Goal: Find specific page/section: Find specific page/section

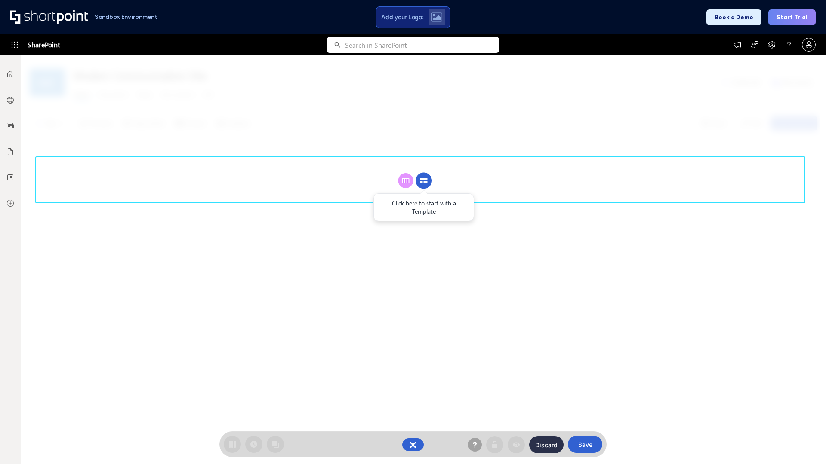
click at [424, 173] on circle at bounding box center [423, 181] width 16 height 16
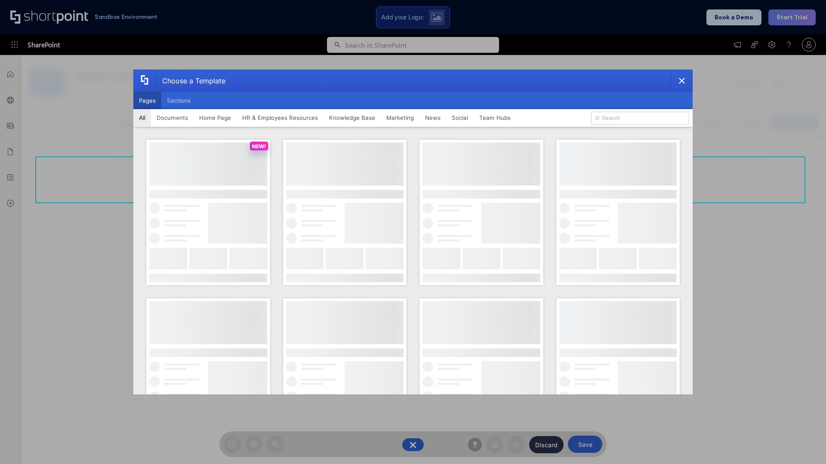
scroll to position [118, 0]
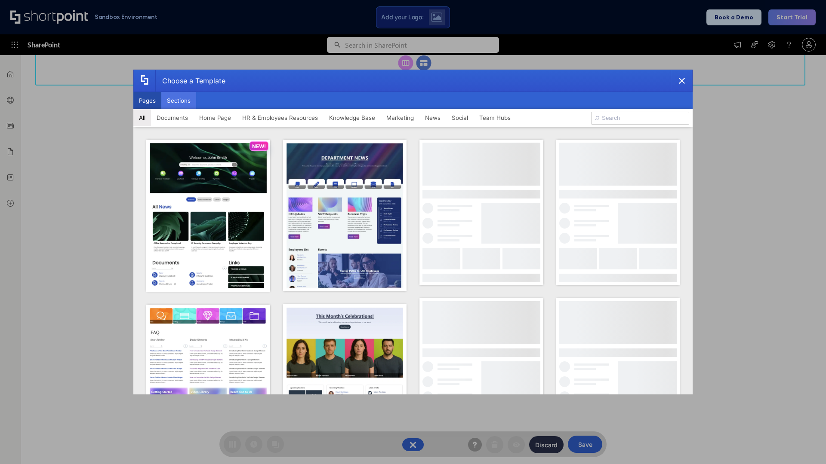
click at [178, 101] on button "Sections" at bounding box center [178, 100] width 35 height 17
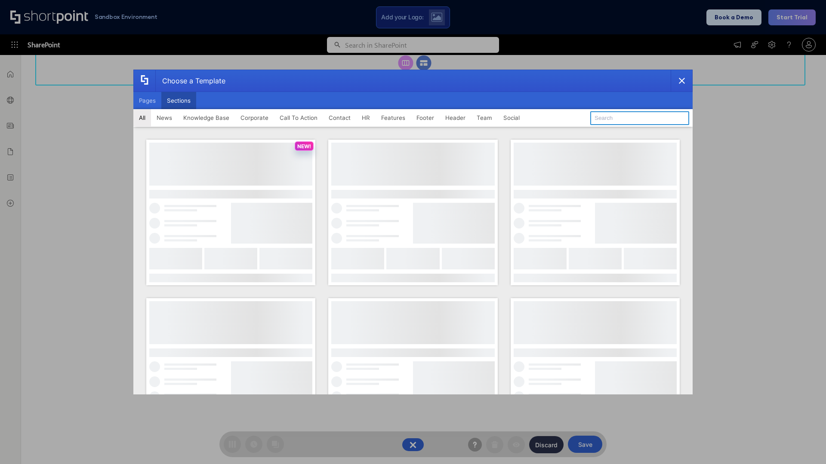
type input "Team Dashboard 2"
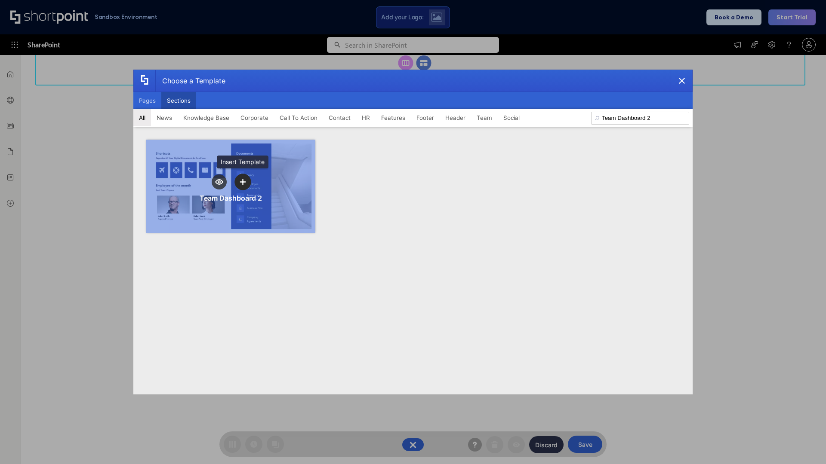
click at [243, 182] on icon "template selector" at bounding box center [243, 182] width 6 height 6
